Goal: Task Accomplishment & Management: Manage account settings

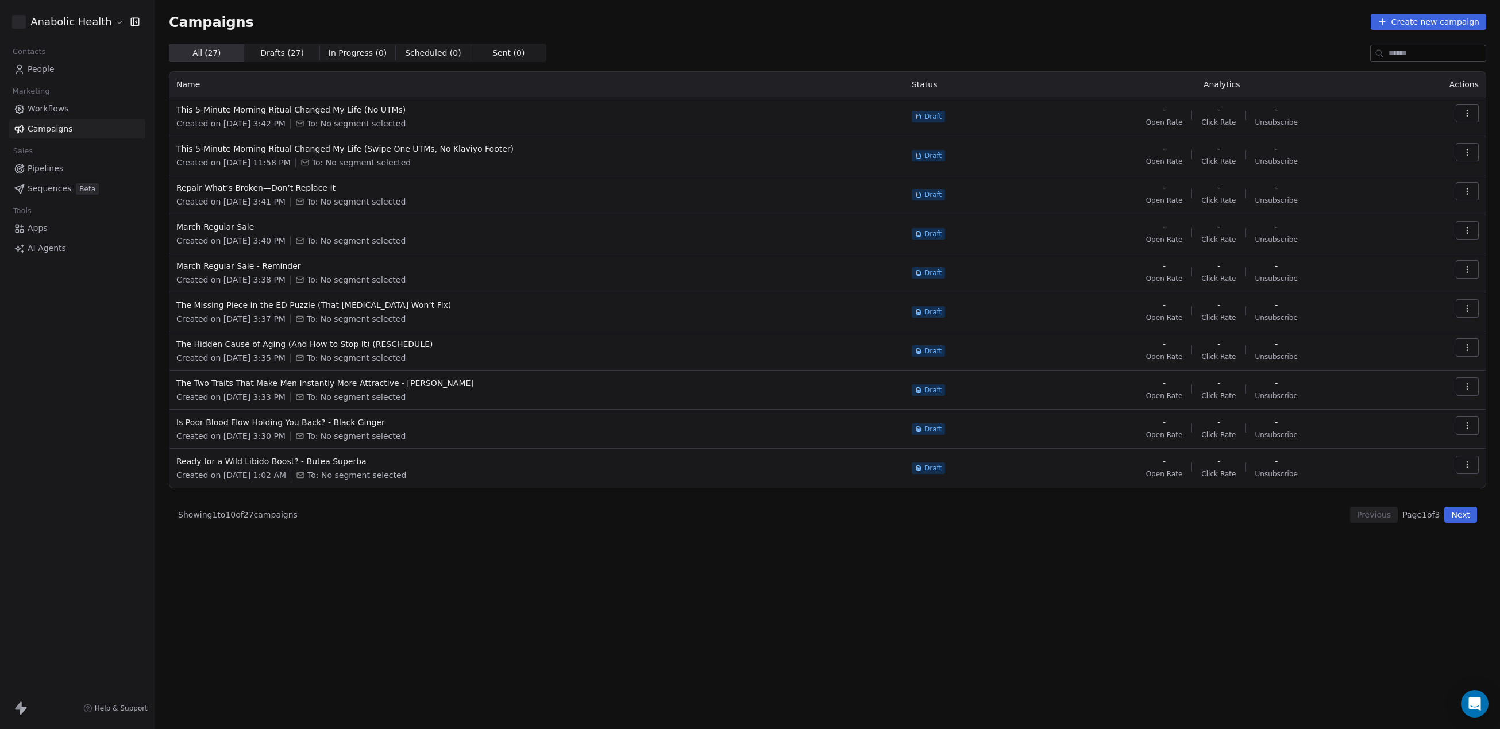
click at [104, 28] on html "Anabolic Health Contacts People Marketing Workflows Campaigns Sales Pipelines S…" at bounding box center [750, 364] width 1500 height 729
click at [85, 209] on div "Mirifica Science" at bounding box center [63, 204] width 76 height 11
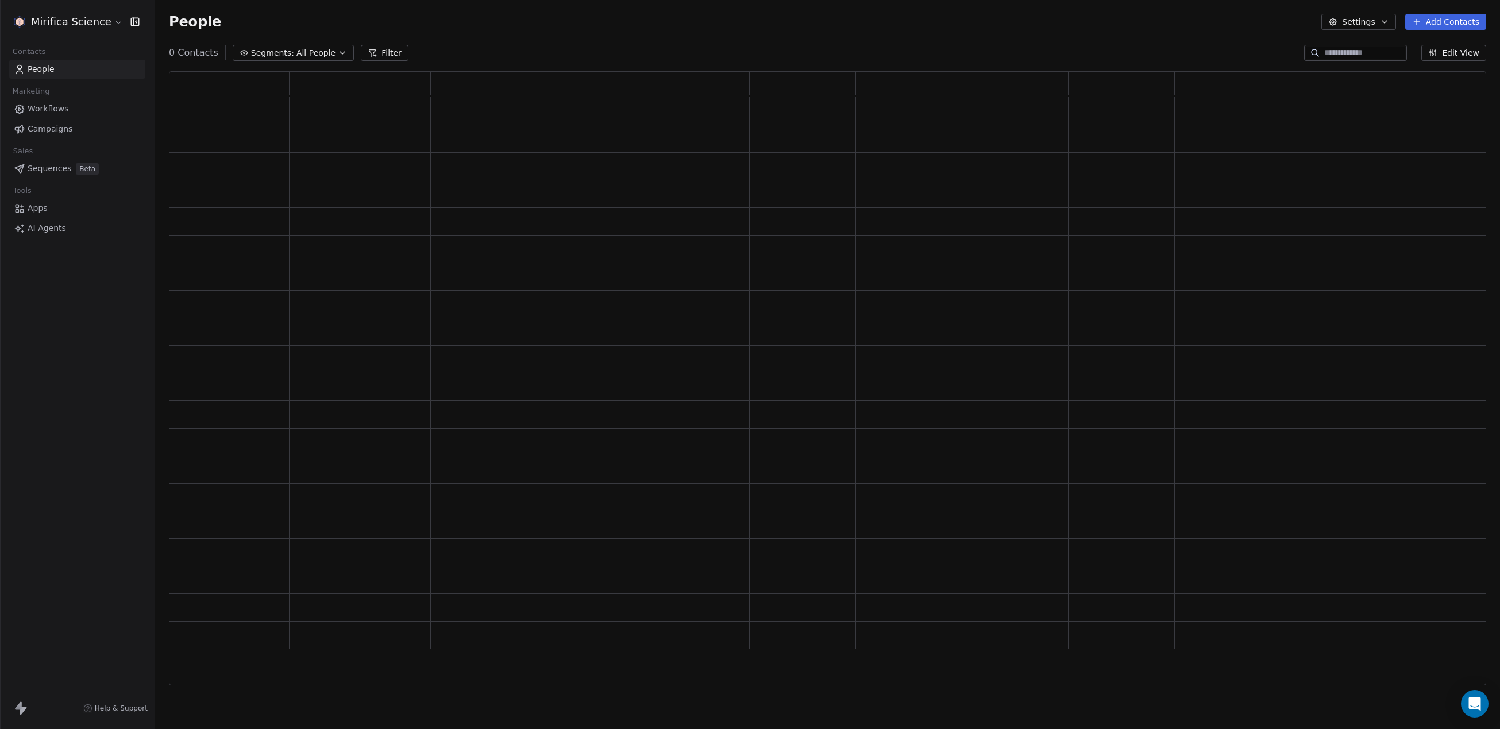
scroll to position [614, 1317]
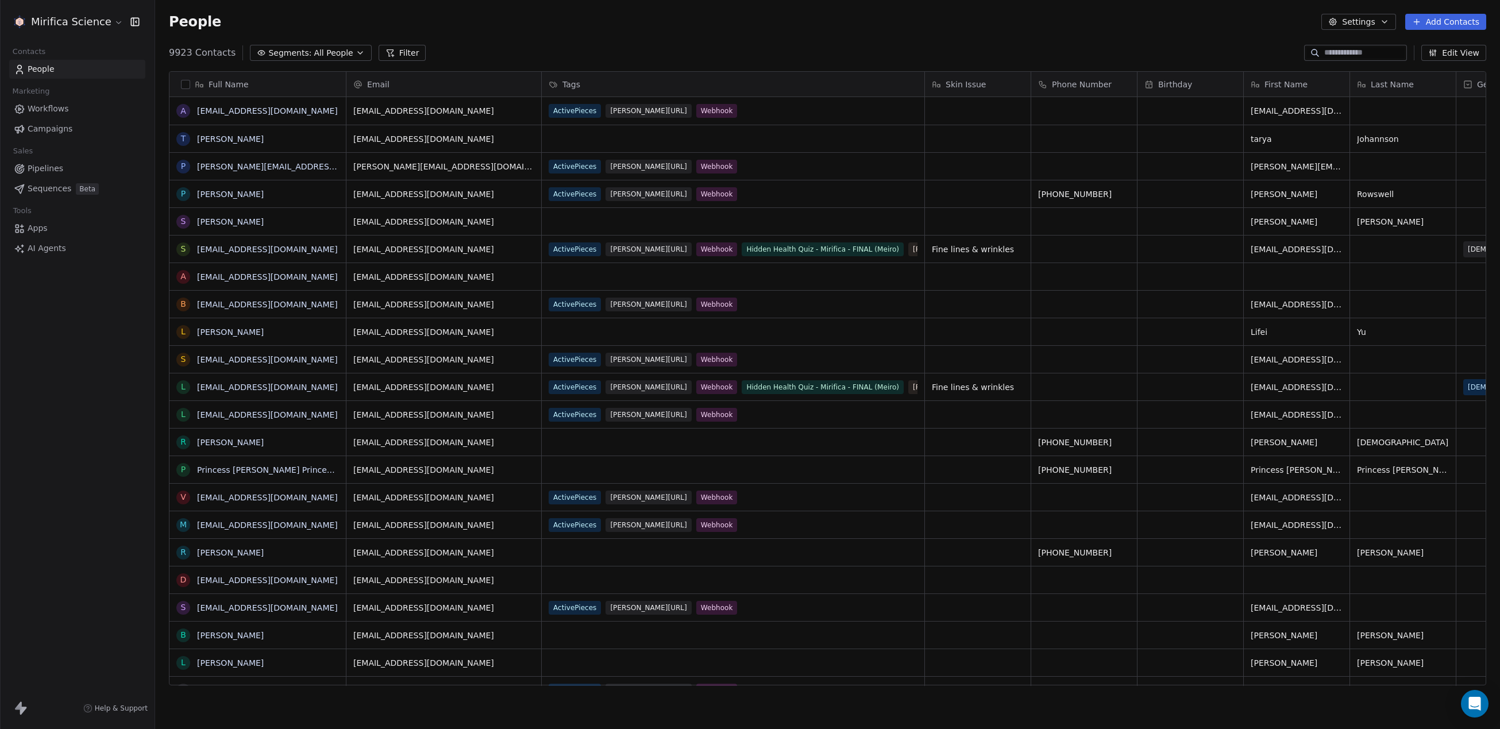
click at [56, 128] on span "Campaigns" at bounding box center [50, 129] width 45 height 12
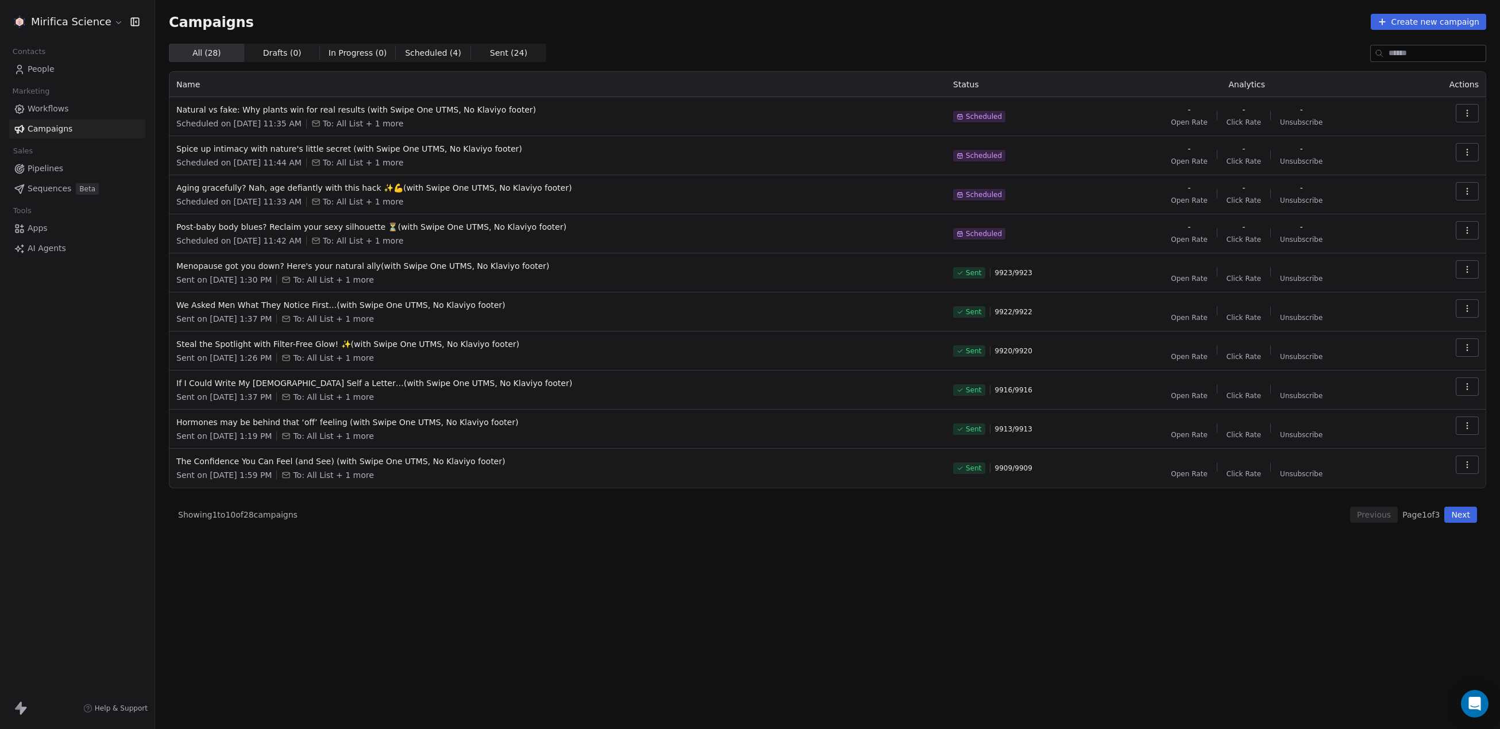
click at [418, 47] on span "Scheduled ( 4 )" at bounding box center [433, 53] width 56 height 12
